Goal: Navigation & Orientation: Find specific page/section

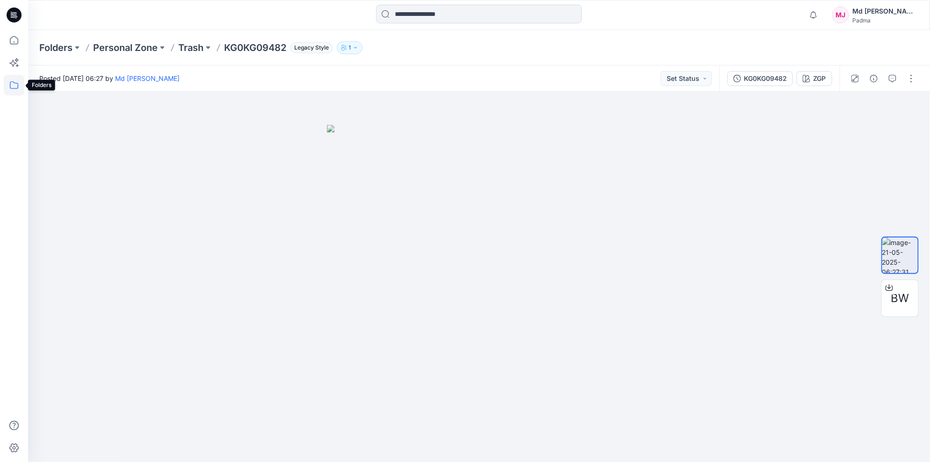
click at [14, 83] on icon at bounding box center [14, 85] width 21 height 21
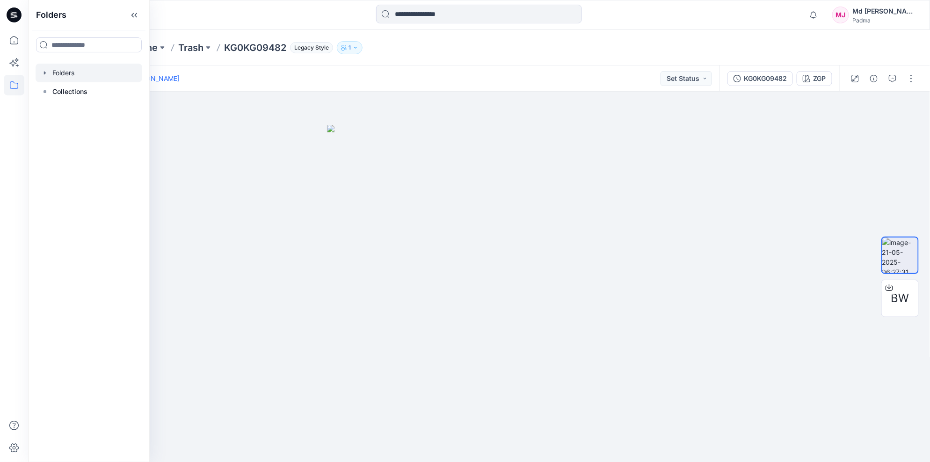
click at [44, 72] on icon "button" at bounding box center [45, 72] width 2 height 3
click at [79, 109] on div at bounding box center [89, 110] width 107 height 19
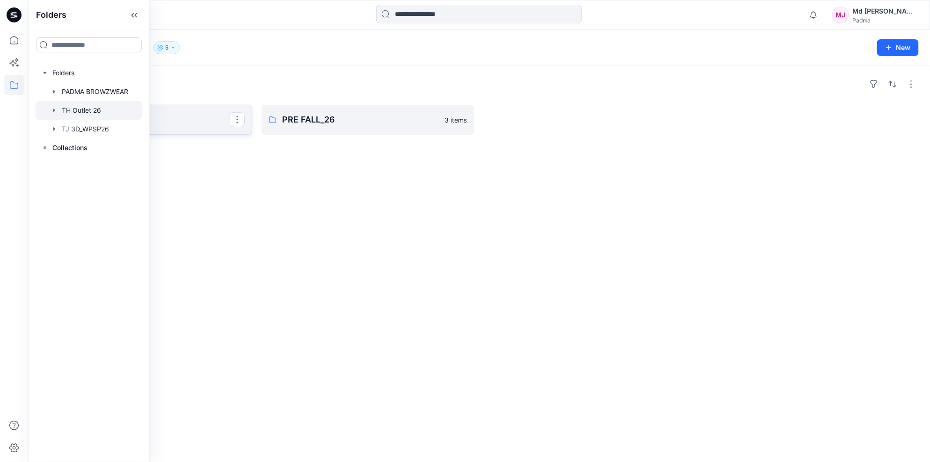
click at [179, 117] on p "SPRING_26" at bounding box center [145, 119] width 170 height 13
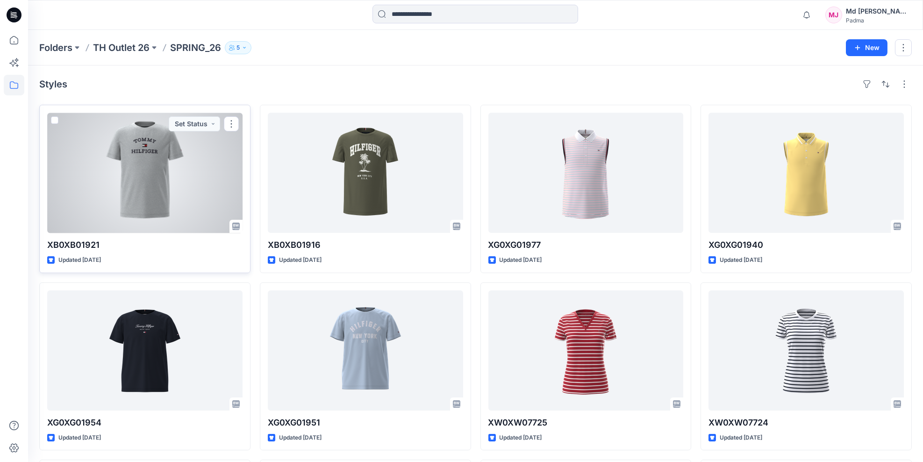
click at [145, 186] on div at bounding box center [144, 173] width 195 height 120
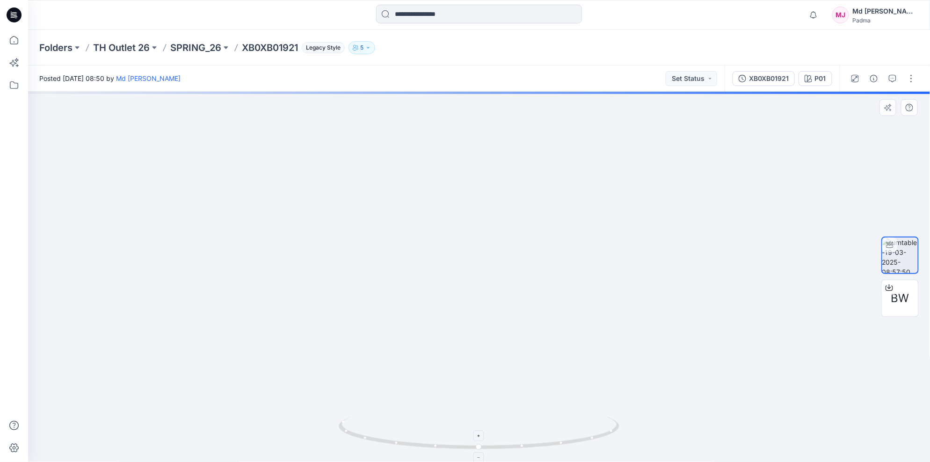
drag, startPoint x: 469, startPoint y: 232, endPoint x: 488, endPoint y: 425, distance: 194.0
click at [494, 422] on div at bounding box center [478, 277] width 901 height 370
drag, startPoint x: 438, startPoint y: 316, endPoint x: 473, endPoint y: 467, distance: 154.5
click at [473, 461] on html "Notifications Mark all as read View all notifications MJ Md [PERSON_NAME] Folde…" at bounding box center [465, 231] width 930 height 462
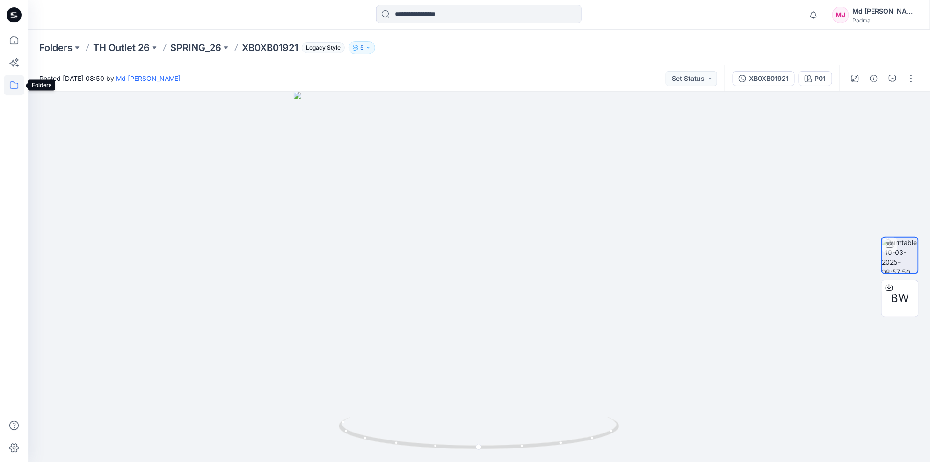
click at [13, 85] on icon at bounding box center [14, 85] width 21 height 21
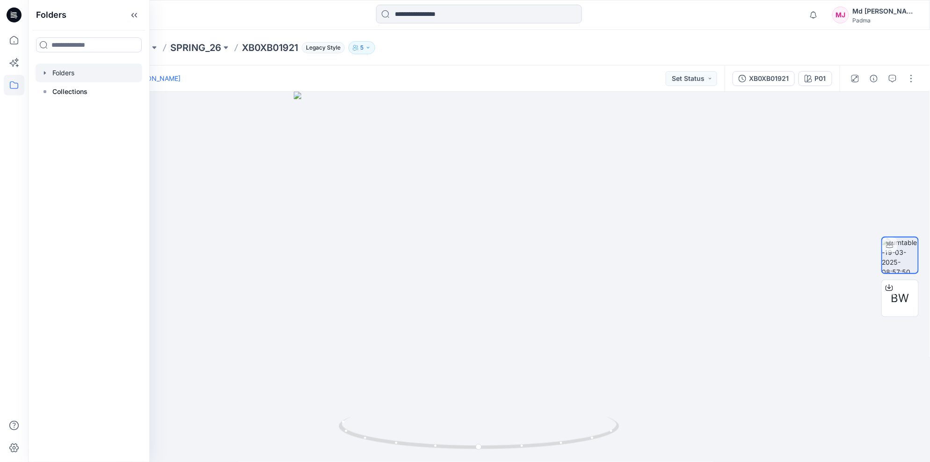
click at [45, 70] on icon "button" at bounding box center [44, 72] width 7 height 7
click at [54, 109] on icon "button" at bounding box center [54, 109] width 2 height 3
click at [73, 148] on p "SPRING_26" at bounding box center [89, 147] width 36 height 11
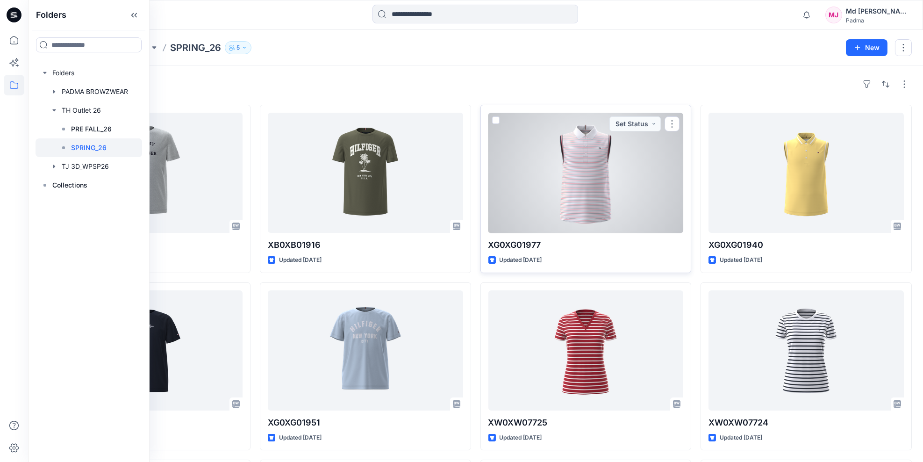
click at [587, 182] on div at bounding box center [586, 173] width 195 height 120
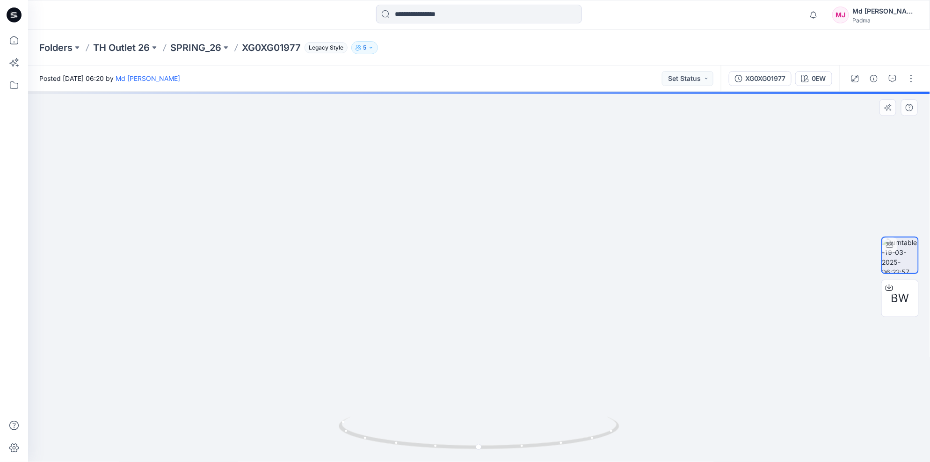
drag, startPoint x: 485, startPoint y: 319, endPoint x: 476, endPoint y: 296, distance: 25.2
click at [482, 354] on img at bounding box center [479, 189] width 875 height 545
drag, startPoint x: 467, startPoint y: 200, endPoint x: 464, endPoint y: 249, distance: 49.2
click at [464, 249] on img at bounding box center [479, 263] width 497 height 397
drag, startPoint x: 463, startPoint y: 289, endPoint x: 458, endPoint y: 269, distance: 21.2
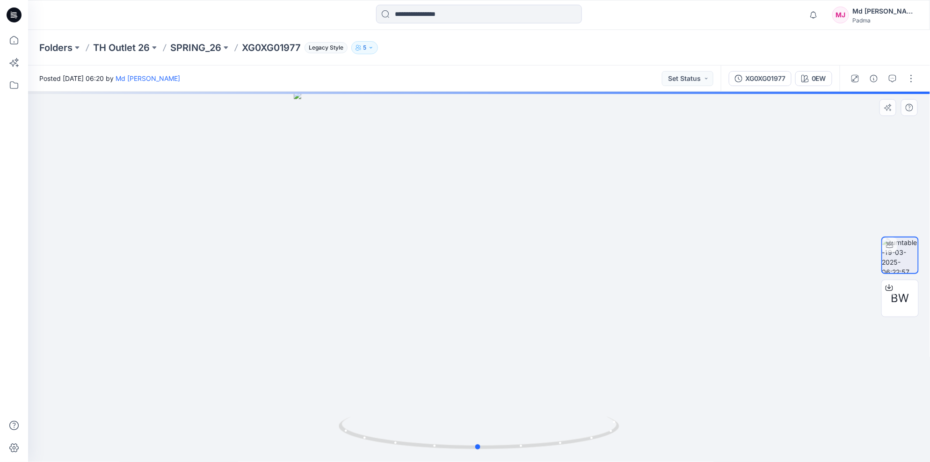
click at [459, 270] on div at bounding box center [478, 277] width 901 height 370
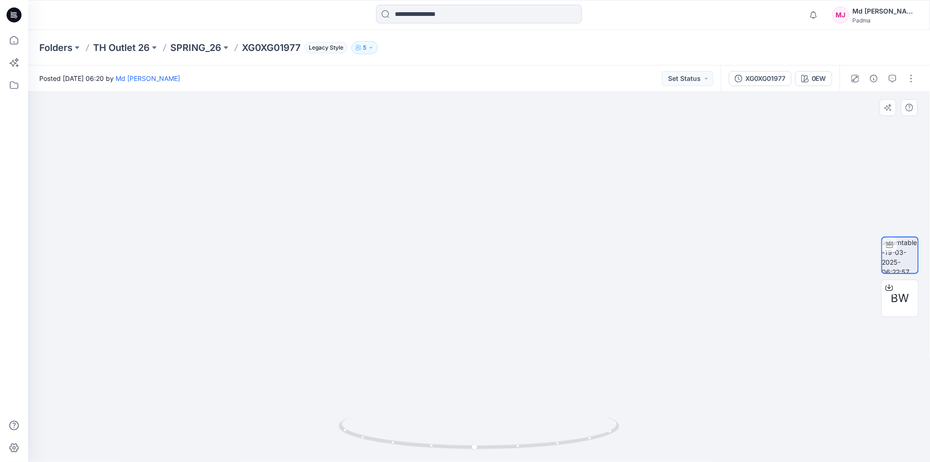
drag, startPoint x: 569, startPoint y: 293, endPoint x: 569, endPoint y: 247, distance: 46.3
click at [569, 250] on img at bounding box center [472, 255] width 1758 height 416
drag, startPoint x: 564, startPoint y: 317, endPoint x: 562, endPoint y: 225, distance: 92.6
click at [562, 226] on img at bounding box center [471, 233] width 1758 height 459
drag, startPoint x: 548, startPoint y: 364, endPoint x: 536, endPoint y: 171, distance: 193.9
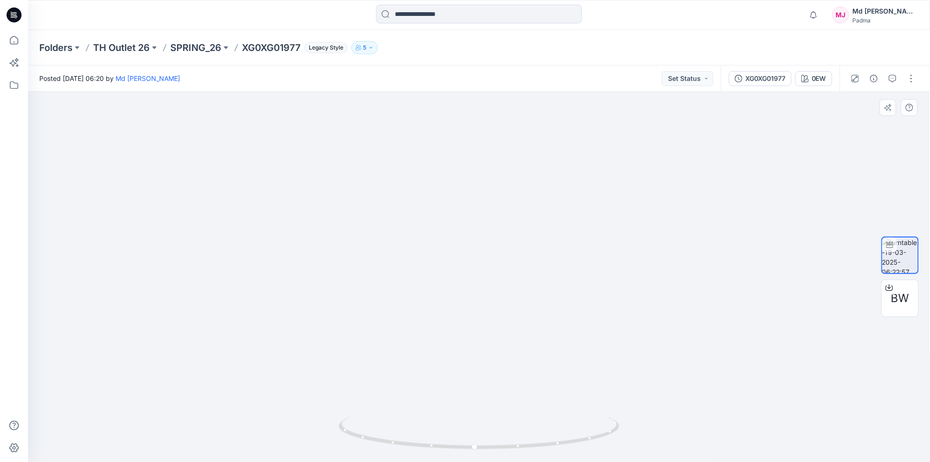
click at [536, 176] on img at bounding box center [469, 187] width 1758 height 551
drag, startPoint x: 533, startPoint y: 248, endPoint x: 544, endPoint y: 74, distance: 174.2
click at [534, 98] on img at bounding box center [458, 92] width 1758 height 739
drag, startPoint x: 515, startPoint y: 251, endPoint x: 512, endPoint y: 134, distance: 116.9
click at [512, 144] on img at bounding box center [472, 130] width 1127 height 663
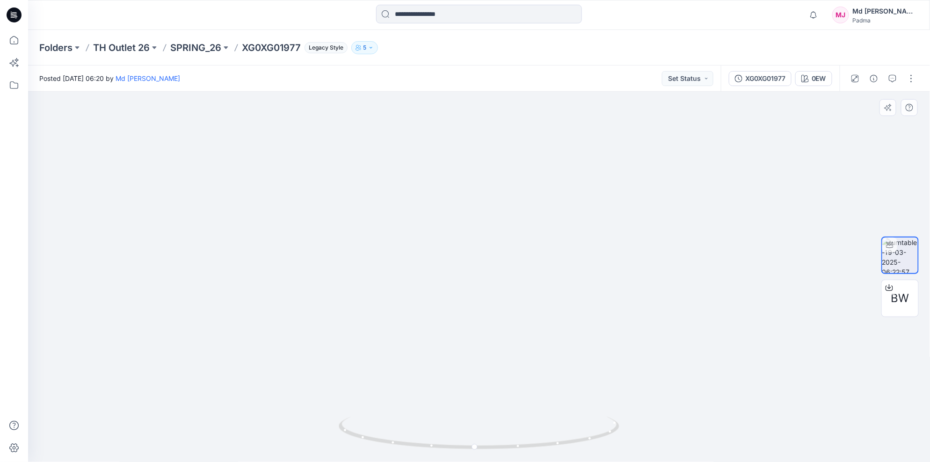
drag, startPoint x: 490, startPoint y: 343, endPoint x: 493, endPoint y: 172, distance: 171.2
click at [493, 174] on img at bounding box center [469, 77] width 1127 height 771
drag, startPoint x: 515, startPoint y: 291, endPoint x: 513, endPoint y: 188, distance: 102.9
drag, startPoint x: 474, startPoint y: 448, endPoint x: 398, endPoint y: 444, distance: 75.8
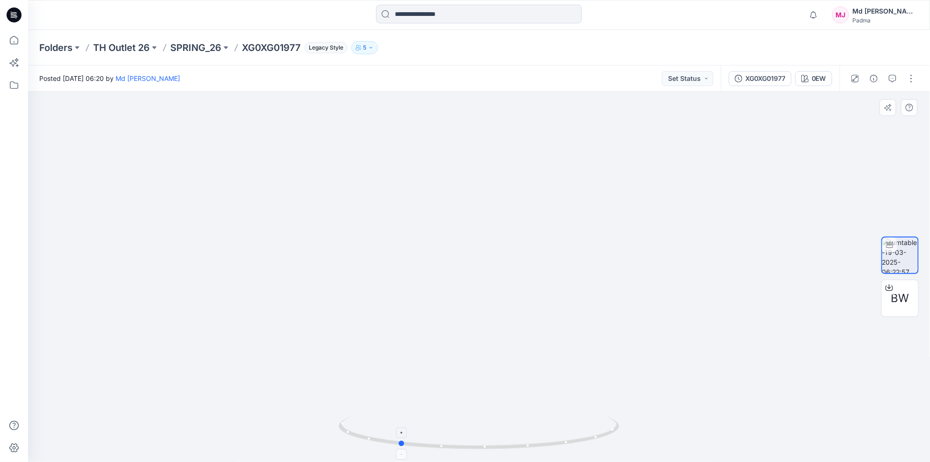
click at [398, 444] on icon at bounding box center [480, 434] width 283 height 35
drag, startPoint x: 400, startPoint y: 443, endPoint x: 353, endPoint y: 438, distance: 47.1
click at [353, 438] on icon at bounding box center [480, 434] width 283 height 35
click at [12, 86] on icon at bounding box center [14, 85] width 21 height 21
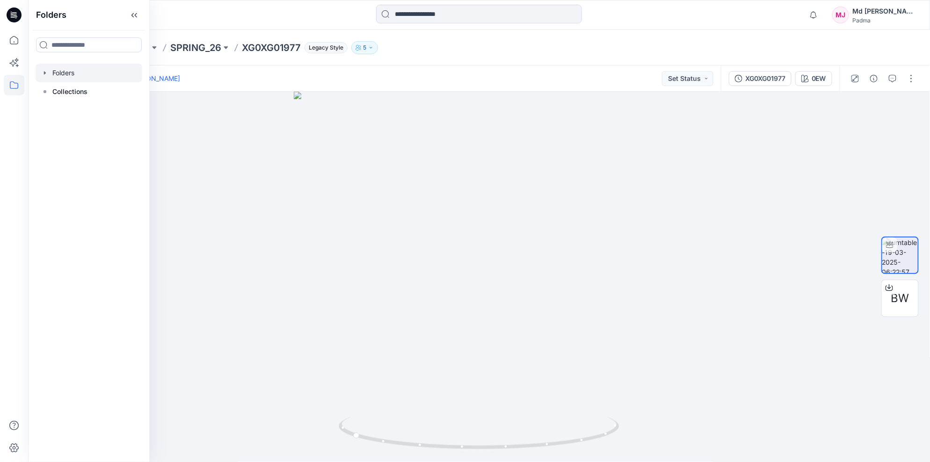
click at [69, 69] on div at bounding box center [89, 73] width 107 height 19
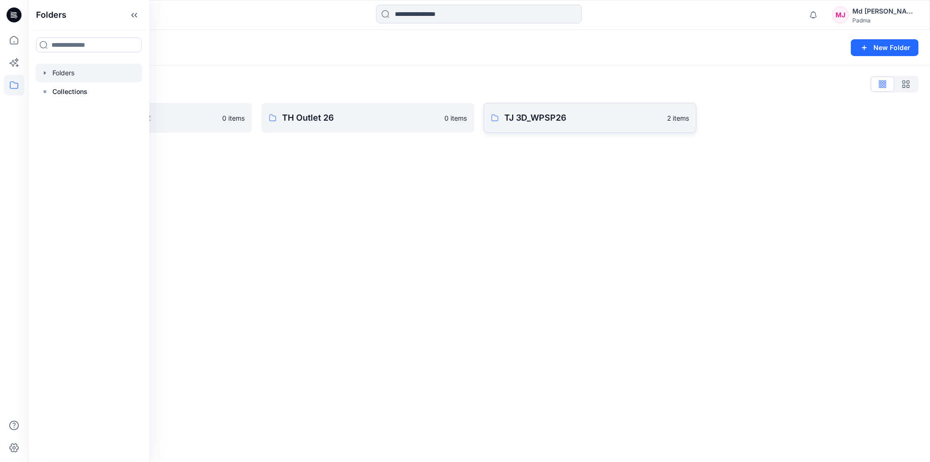
click at [620, 118] on p "TJ 3D_WPSP26" at bounding box center [582, 117] width 157 height 13
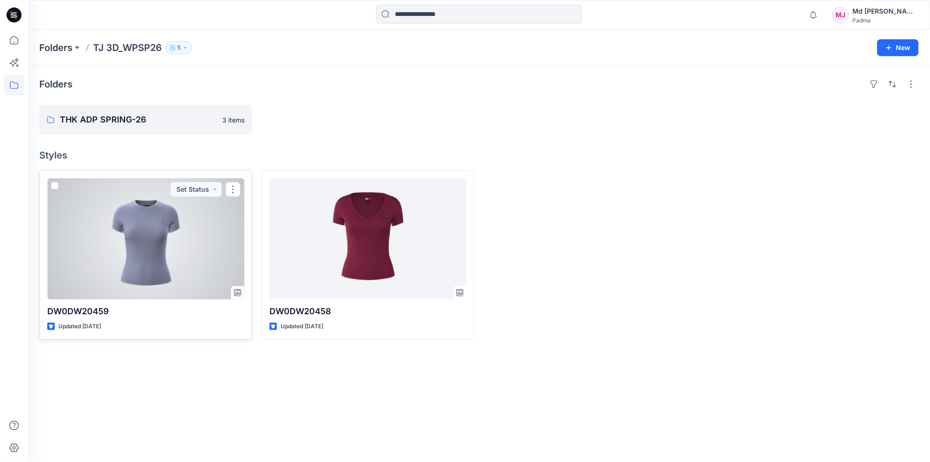
click at [148, 247] on div at bounding box center [145, 238] width 197 height 121
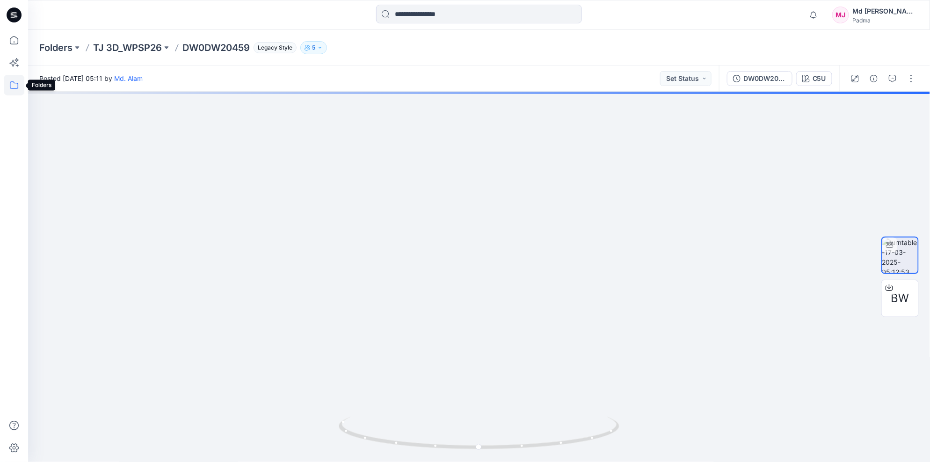
click at [14, 86] on icon at bounding box center [14, 85] width 21 height 21
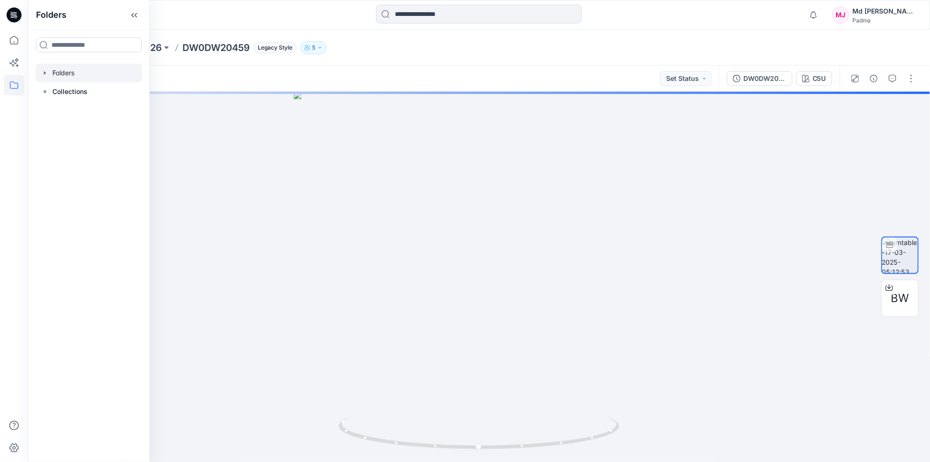
click at [44, 73] on icon "button" at bounding box center [45, 72] width 2 height 3
click at [65, 110] on div at bounding box center [89, 110] width 107 height 19
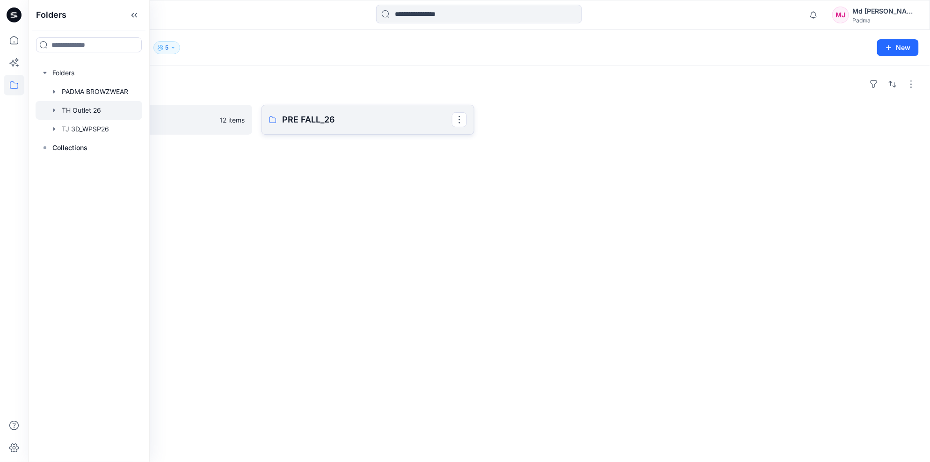
click at [333, 128] on link "PRE FALL_26" at bounding box center [367, 120] width 213 height 30
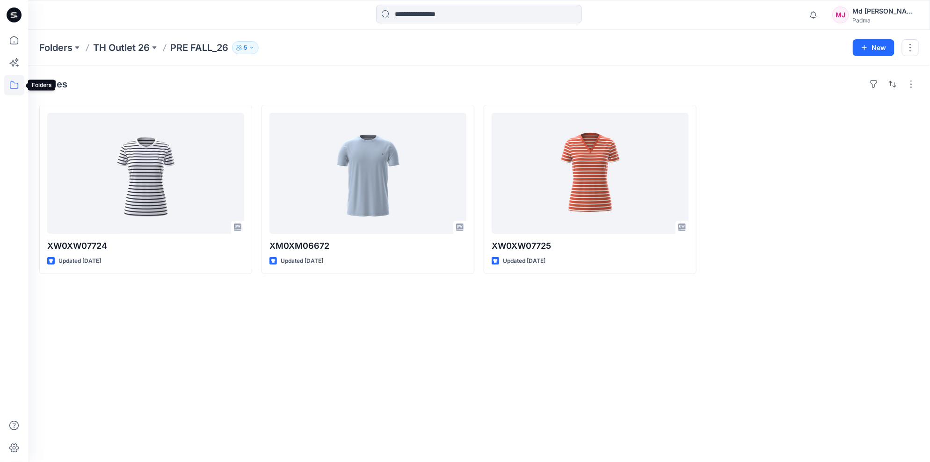
click at [11, 87] on icon at bounding box center [14, 85] width 21 height 21
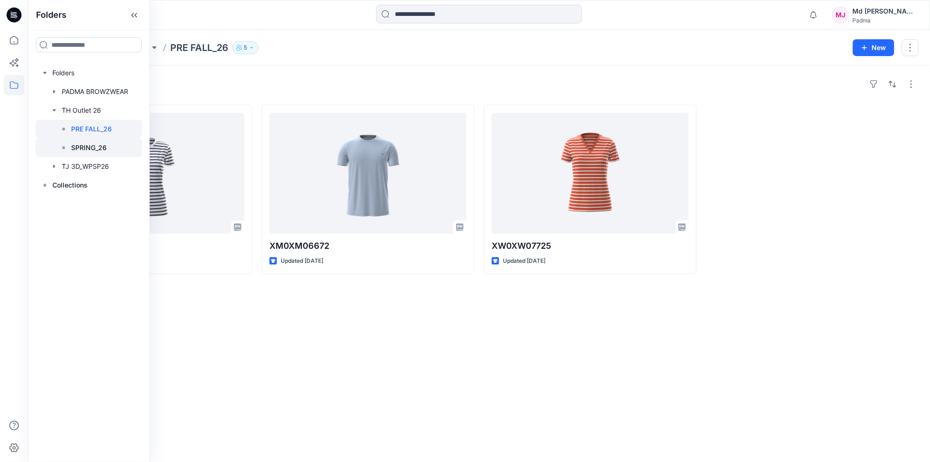
click at [77, 145] on p "SPRING_26" at bounding box center [89, 147] width 36 height 11
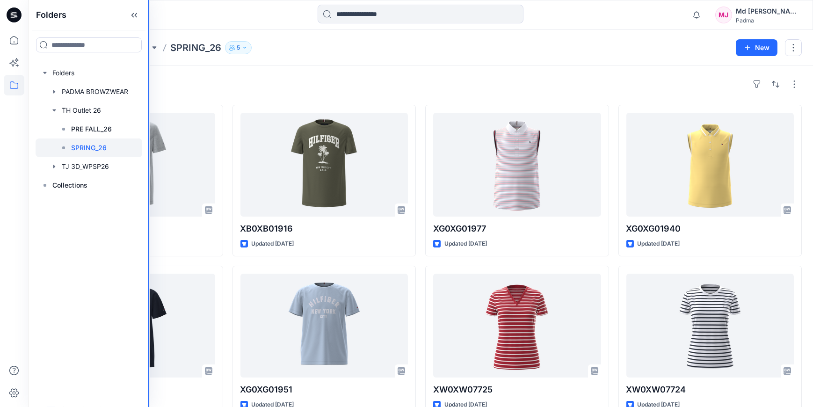
drag, startPoint x: 148, startPoint y: 8, endPoint x: 125, endPoint y: 14, distance: 23.5
click at [125, 14] on div "Folders Folders PADMA BROWZWEAR TH Outlet 26 PRE FALL_26 SPRING_26 TJ 3D_WPSP26…" at bounding box center [89, 203] width 122 height 407
drag, startPoint x: 148, startPoint y: 29, endPoint x: 142, endPoint y: 30, distance: 6.1
click at [142, 30] on div "Folders Folders PADMA BROWZWEAR TH Outlet 26 PRE FALL_26 SPRING_26 TJ 3D_WPSP26…" at bounding box center [89, 203] width 122 height 407
click at [131, 14] on icon at bounding box center [134, 14] width 15 height 15
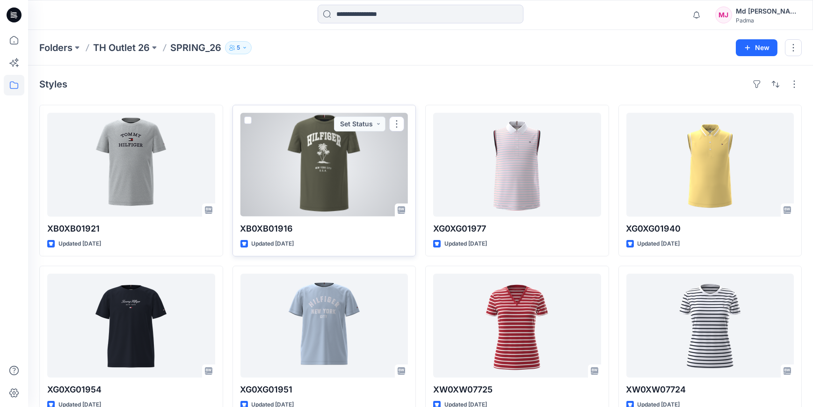
click at [304, 171] on div at bounding box center [324, 165] width 168 height 104
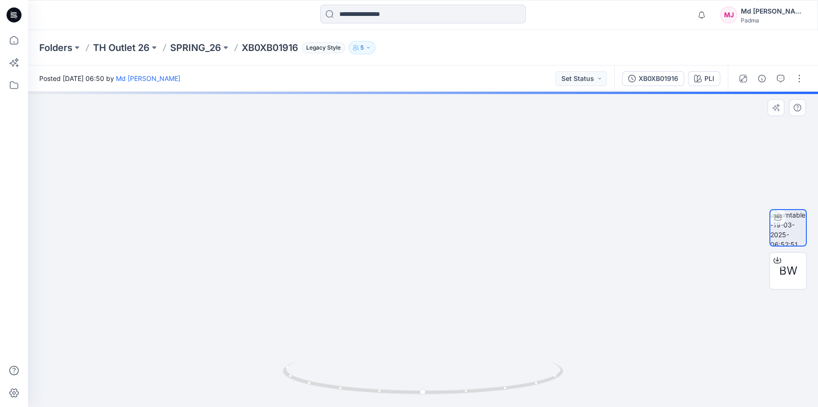
drag, startPoint x: 368, startPoint y: 196, endPoint x: 373, endPoint y: 276, distance: 80.1
click at [373, 276] on img at bounding box center [423, 151] width 707 height 511
drag, startPoint x: 411, startPoint y: 224, endPoint x: 388, endPoint y: 305, distance: 83.6
click at [388, 308] on img at bounding box center [422, 119] width 1229 height 575
click at [370, 366] on div at bounding box center [423, 249] width 790 height 315
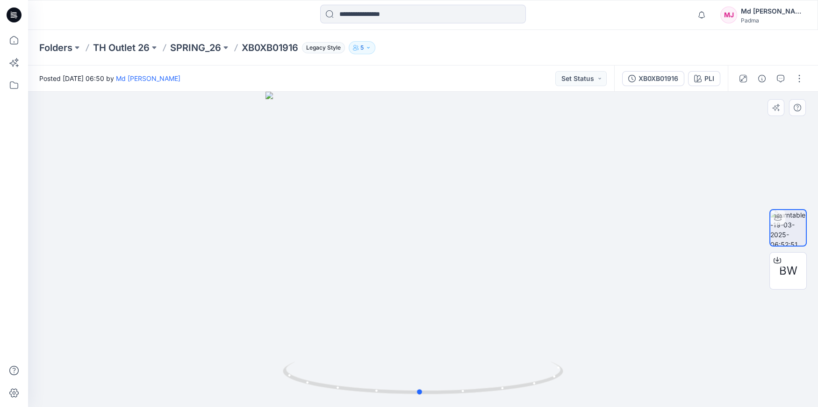
drag, startPoint x: 393, startPoint y: 312, endPoint x: 387, endPoint y: 267, distance: 45.3
click at [388, 269] on div at bounding box center [423, 249] width 790 height 315
click at [14, 87] on icon at bounding box center [14, 85] width 21 height 21
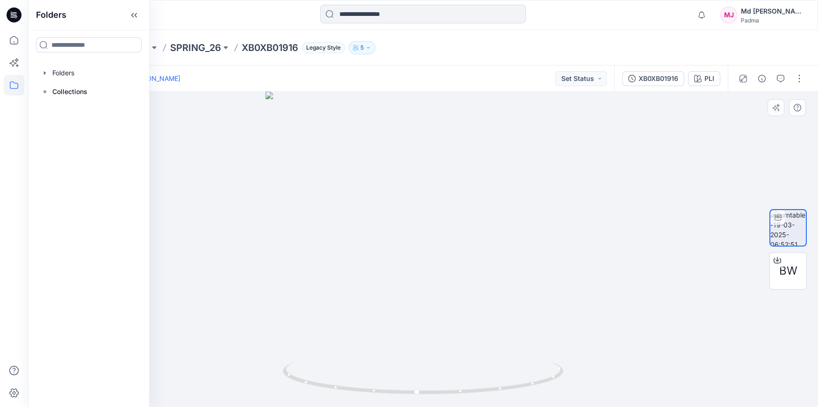
click at [218, 179] on div at bounding box center [423, 249] width 790 height 315
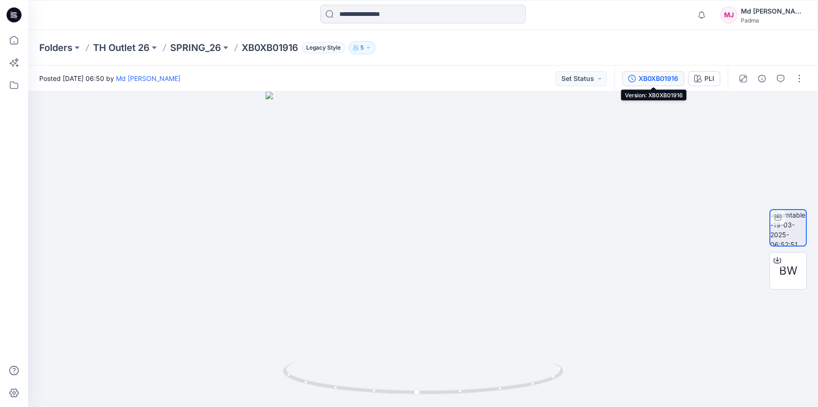
click at [655, 80] on div "XB0XB01916" at bounding box center [659, 78] width 40 height 10
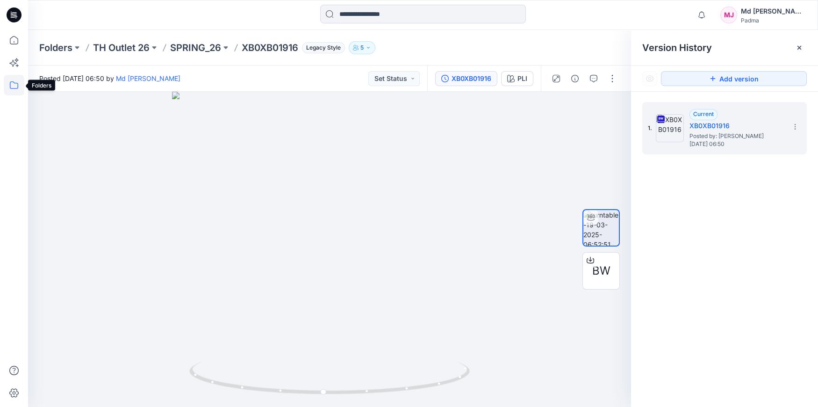
click at [12, 86] on icon at bounding box center [14, 85] width 21 height 21
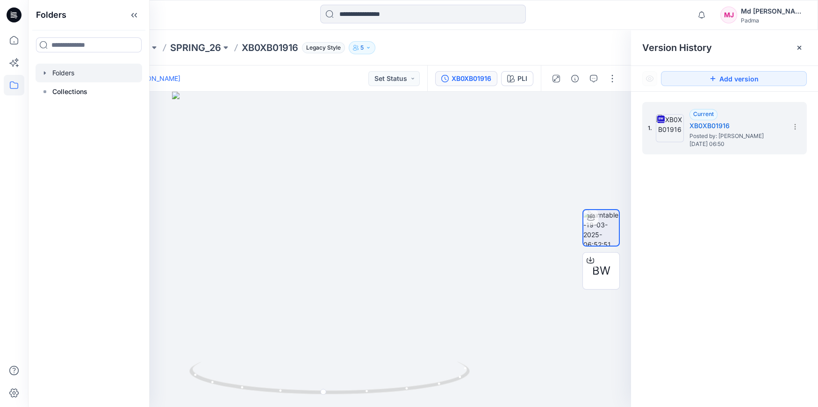
click at [47, 73] on icon "button" at bounding box center [44, 72] width 7 height 7
click at [67, 111] on div at bounding box center [89, 110] width 107 height 19
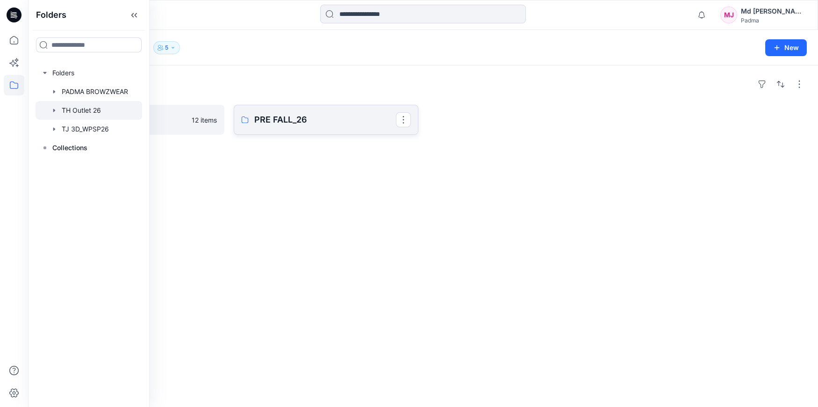
click at [282, 126] on link "PRE FALL_26" at bounding box center [326, 120] width 185 height 30
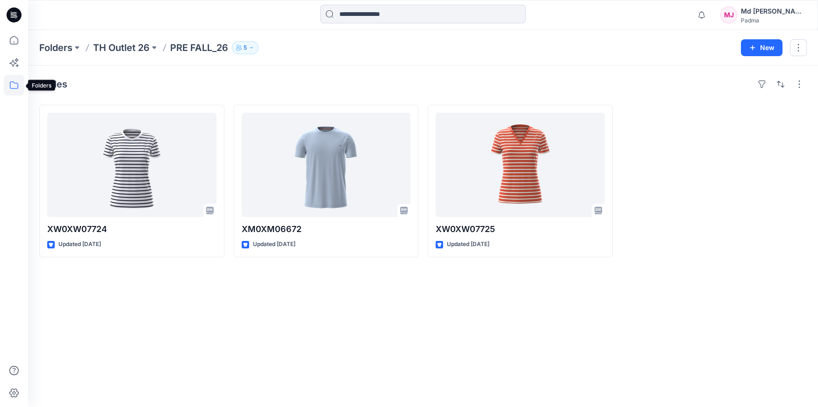
drag, startPoint x: 15, startPoint y: 83, endPoint x: 13, endPoint y: 74, distance: 9.1
click at [15, 83] on icon at bounding box center [14, 85] width 21 height 21
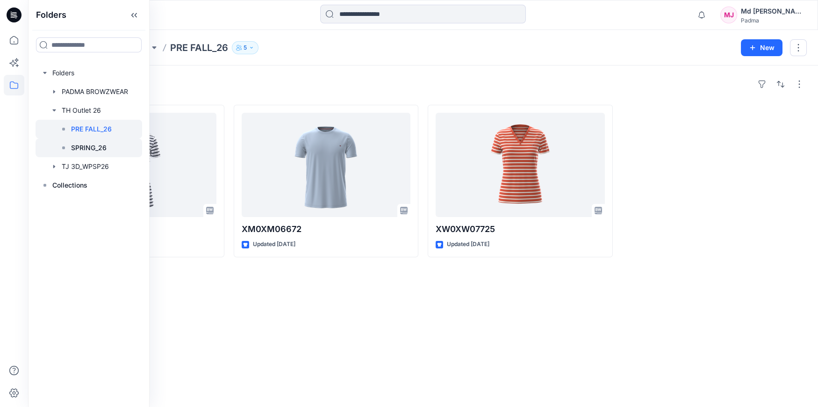
click at [73, 149] on p "SPRING_26" at bounding box center [89, 147] width 36 height 11
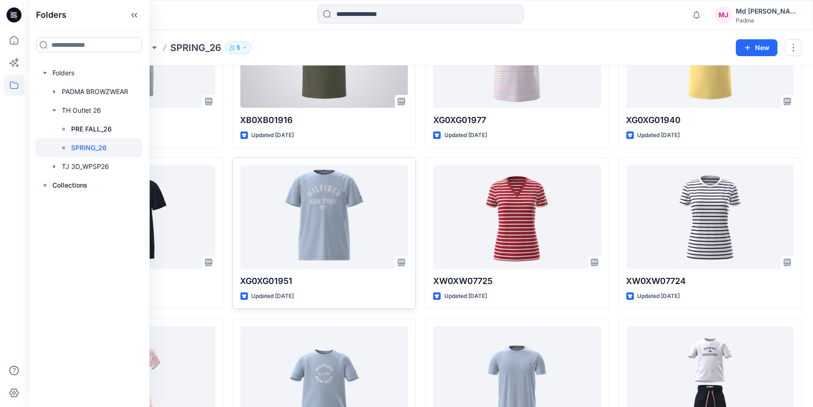
scroll to position [182, 0]
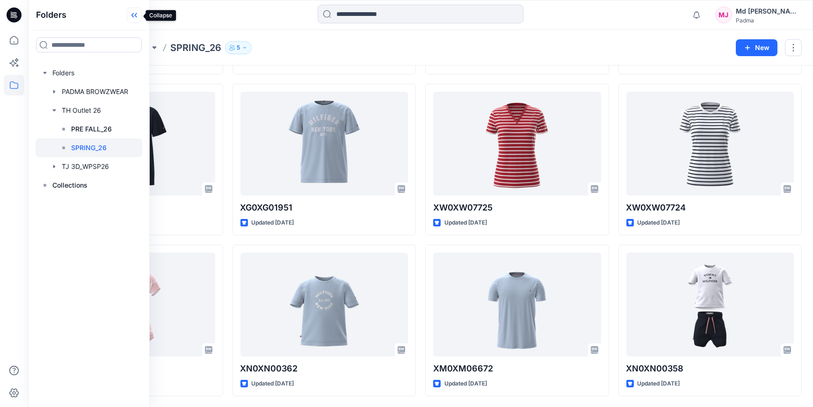
click at [131, 16] on icon at bounding box center [134, 14] width 15 height 15
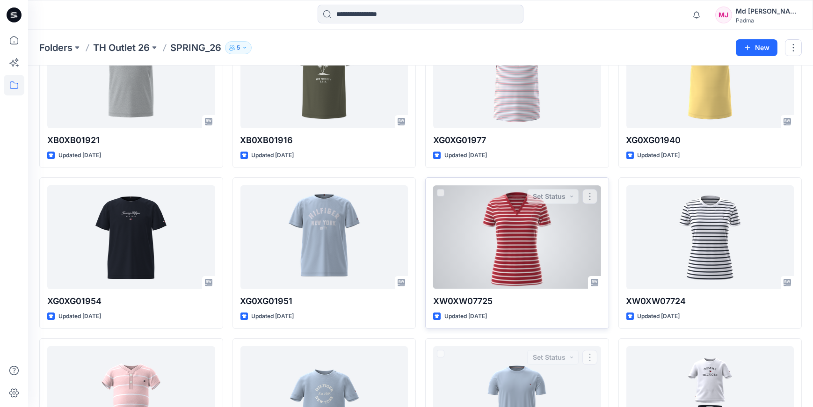
scroll to position [32, 0]
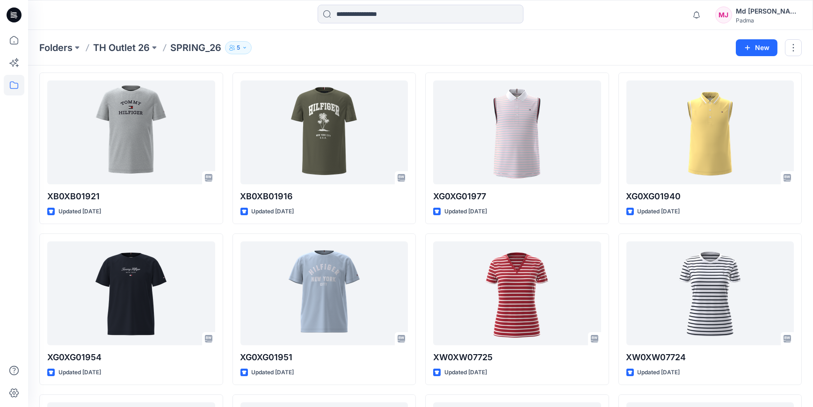
click at [188, 46] on p "SPRING_26" at bounding box center [195, 47] width 51 height 13
click at [127, 47] on p "TH Outlet 26" at bounding box center [121, 47] width 57 height 13
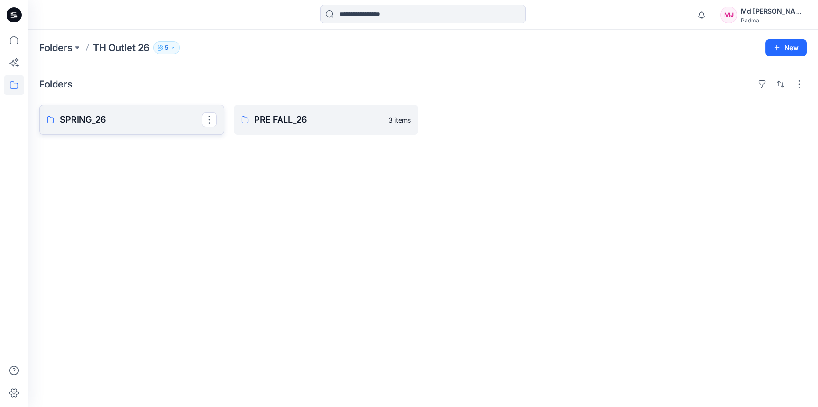
click at [109, 126] on p "SPRING_26" at bounding box center [131, 119] width 142 height 13
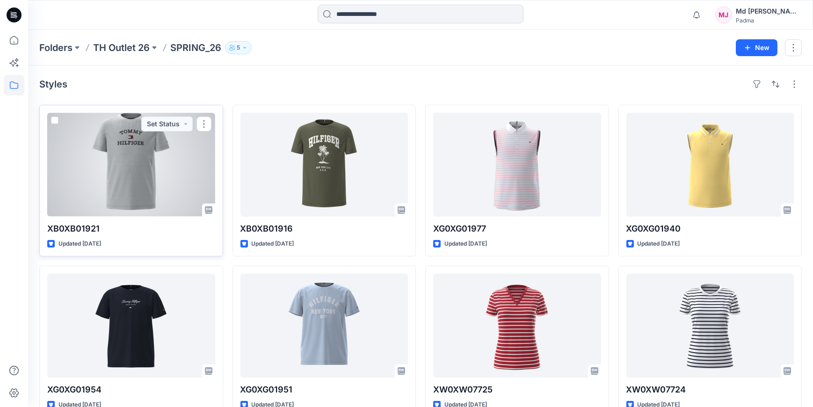
scroll to position [37, 0]
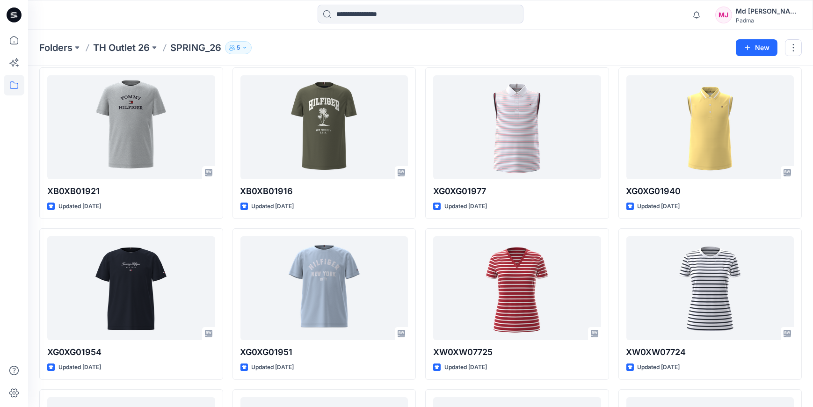
click at [208, 52] on p "SPRING_26" at bounding box center [195, 47] width 51 height 13
click at [200, 47] on p "SPRING_26" at bounding box center [195, 47] width 51 height 13
click at [195, 50] on p "SPRING_26" at bounding box center [195, 47] width 51 height 13
click at [136, 48] on p "TH Outlet 26" at bounding box center [121, 47] width 57 height 13
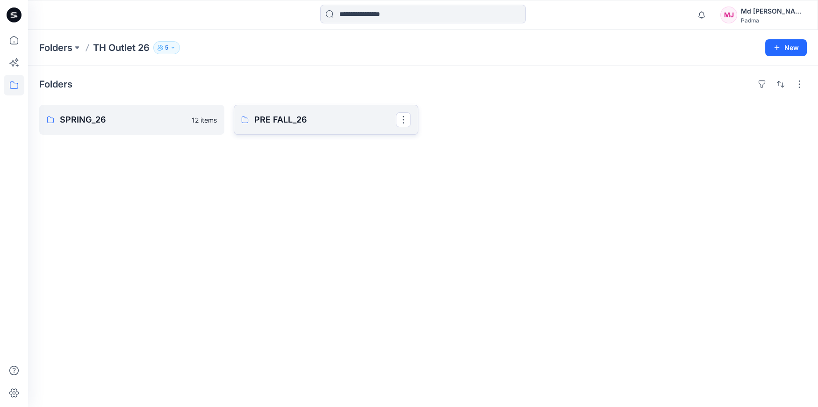
click at [279, 119] on p "PRE FALL_26" at bounding box center [325, 119] width 142 height 13
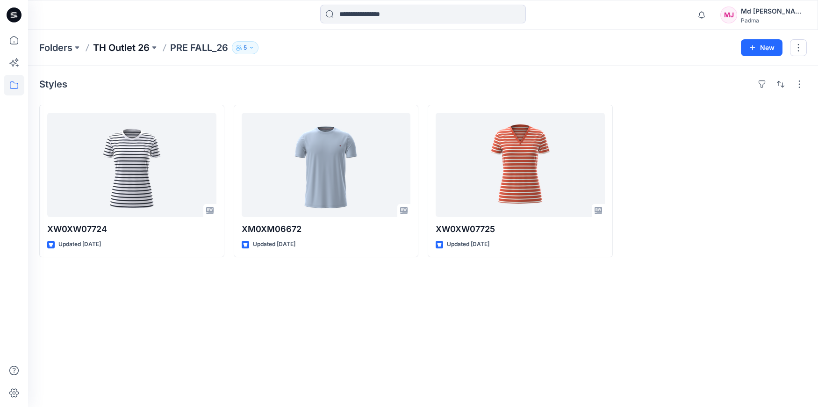
click at [113, 49] on p "TH Outlet 26" at bounding box center [121, 47] width 57 height 13
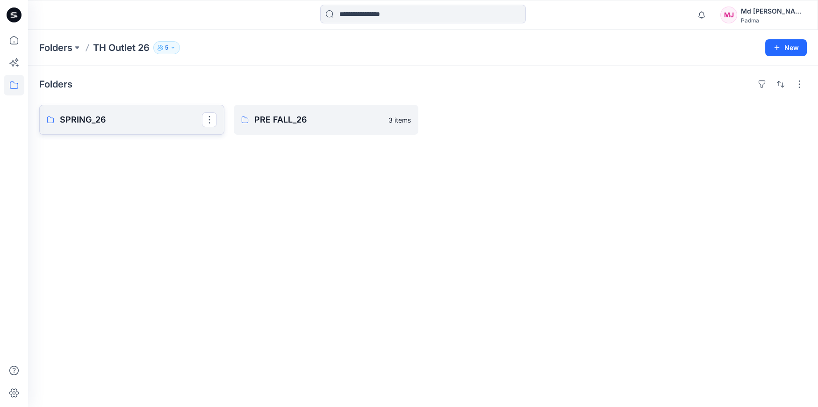
click at [122, 127] on link "SPRING_26" at bounding box center [131, 120] width 185 height 30
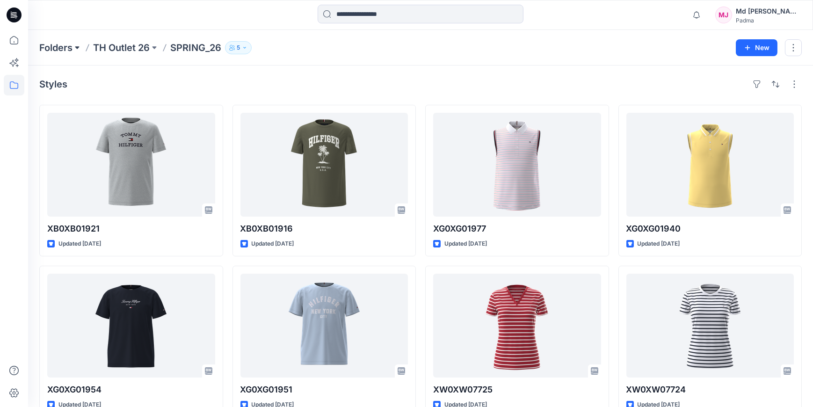
click at [77, 50] on button at bounding box center [76, 47] width 9 height 13
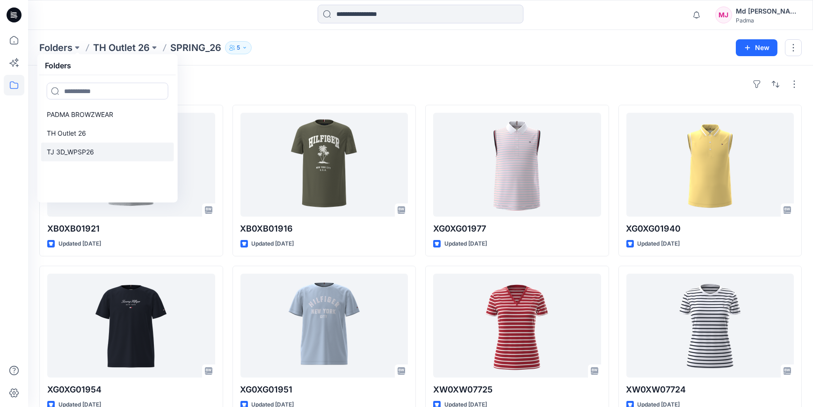
click at [81, 152] on p "TJ 3D_WPSP26" at bounding box center [70, 151] width 47 height 11
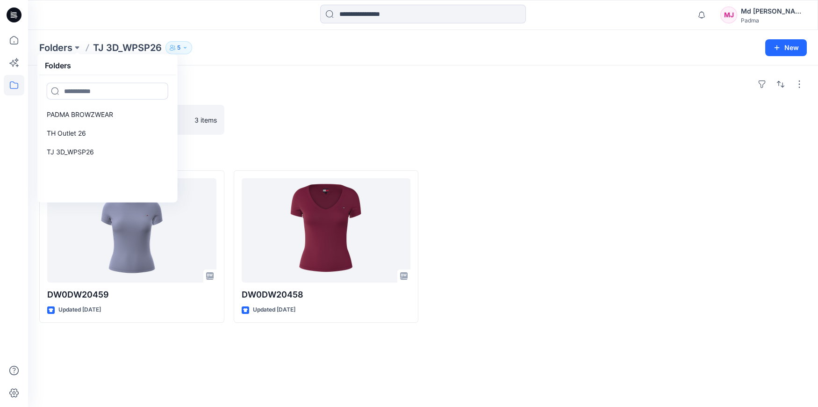
click at [390, 90] on div "Folders" at bounding box center [423, 84] width 768 height 15
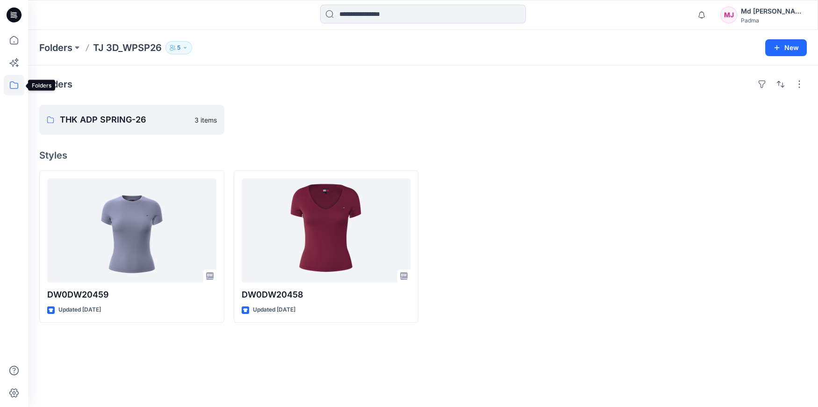
click at [14, 84] on icon at bounding box center [14, 85] width 21 height 21
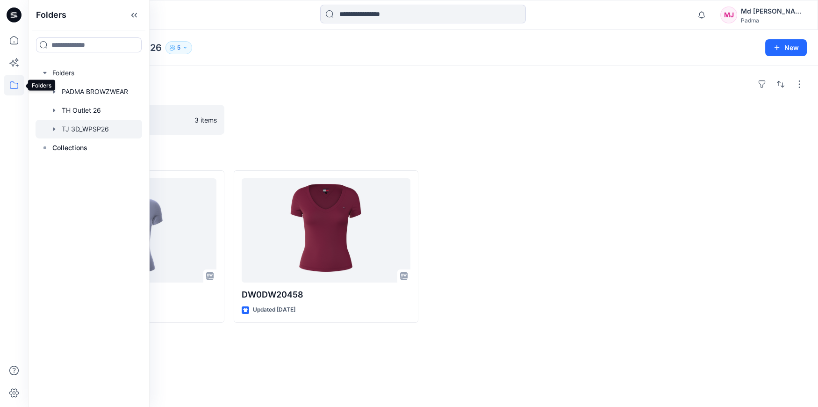
click at [9, 83] on icon at bounding box center [14, 85] width 21 height 21
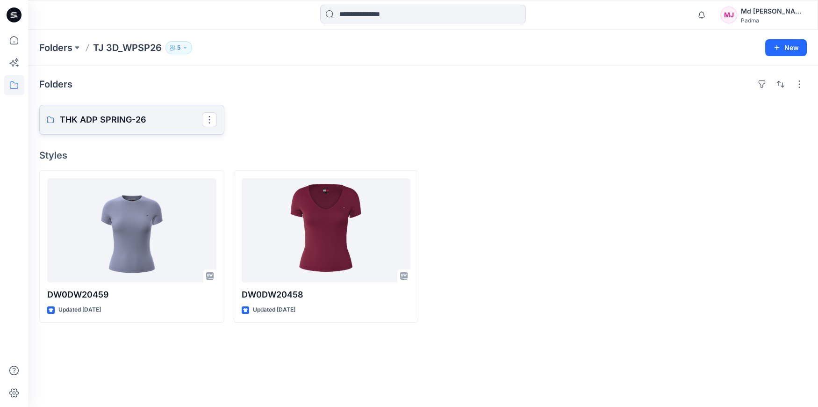
click at [98, 121] on p "THK ADP SPRING-26" at bounding box center [131, 119] width 142 height 13
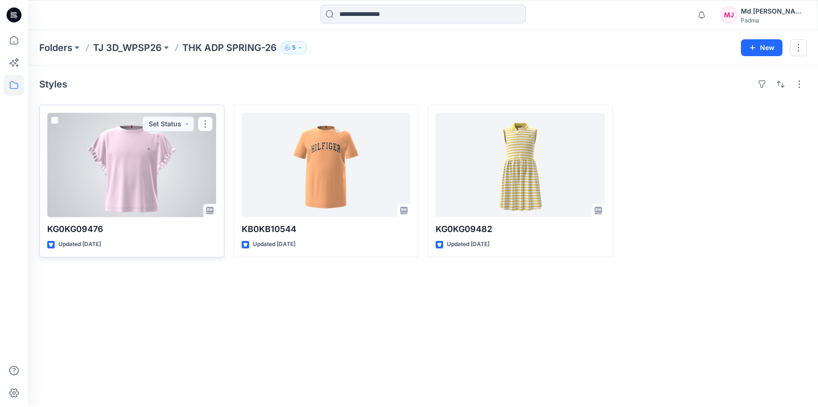
click at [131, 159] on div at bounding box center [131, 165] width 169 height 104
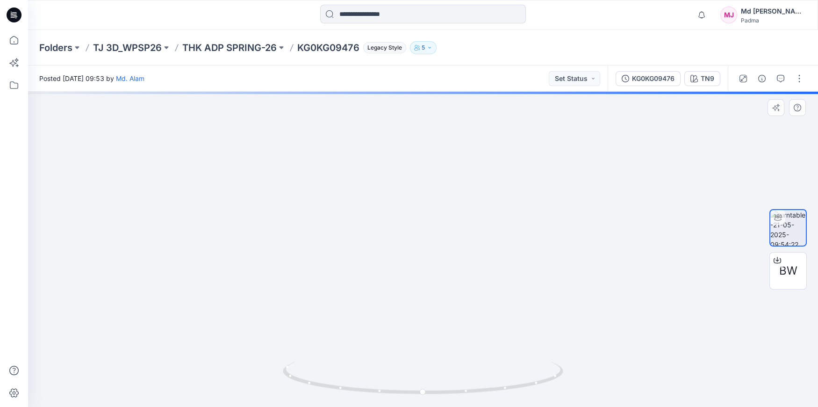
drag, startPoint x: 398, startPoint y: 300, endPoint x: 391, endPoint y: 355, distance: 56.1
click at [389, 356] on img at bounding box center [423, 203] width 707 height 408
drag, startPoint x: 456, startPoint y: 285, endPoint x: 455, endPoint y: 267, distance: 17.8
click at [455, 271] on img at bounding box center [423, 207] width 707 height 399
drag, startPoint x: 455, startPoint y: 281, endPoint x: 451, endPoint y: 263, distance: 18.7
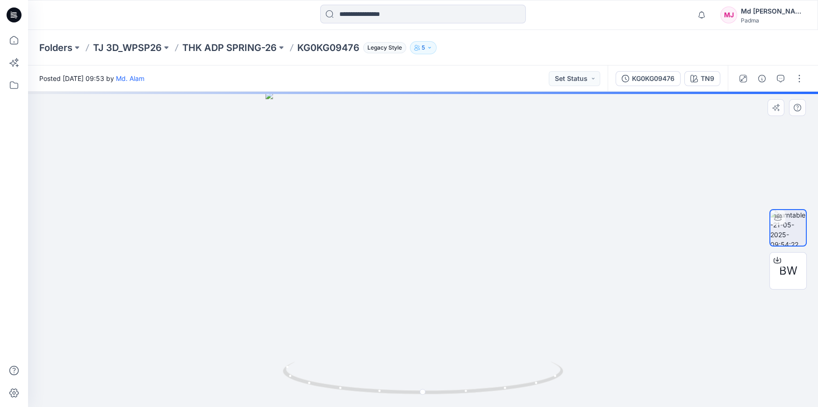
click at [451, 264] on div at bounding box center [423, 249] width 790 height 315
drag, startPoint x: 420, startPoint y: 290, endPoint x: 418, endPoint y: 212, distance: 77.6
click at [418, 212] on img at bounding box center [423, 196] width 577 height 421
drag, startPoint x: 429, startPoint y: 288, endPoint x: 425, endPoint y: 260, distance: 28.4
click at [425, 261] on img at bounding box center [423, 174] width 577 height 465
